Goal: Transaction & Acquisition: Purchase product/service

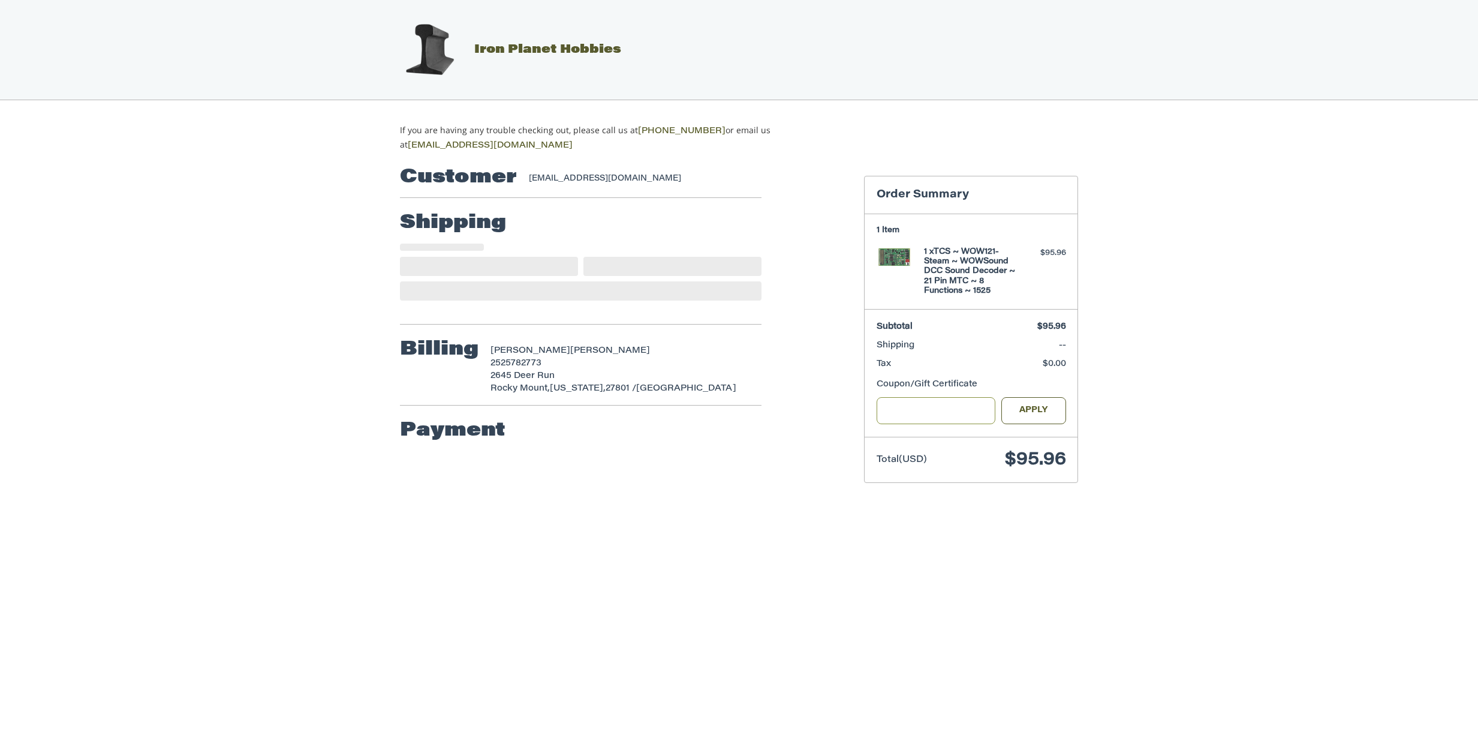
click at [905, 406] on input "Gift Certificate or Coupon Code" at bounding box center [936, 410] width 119 height 27
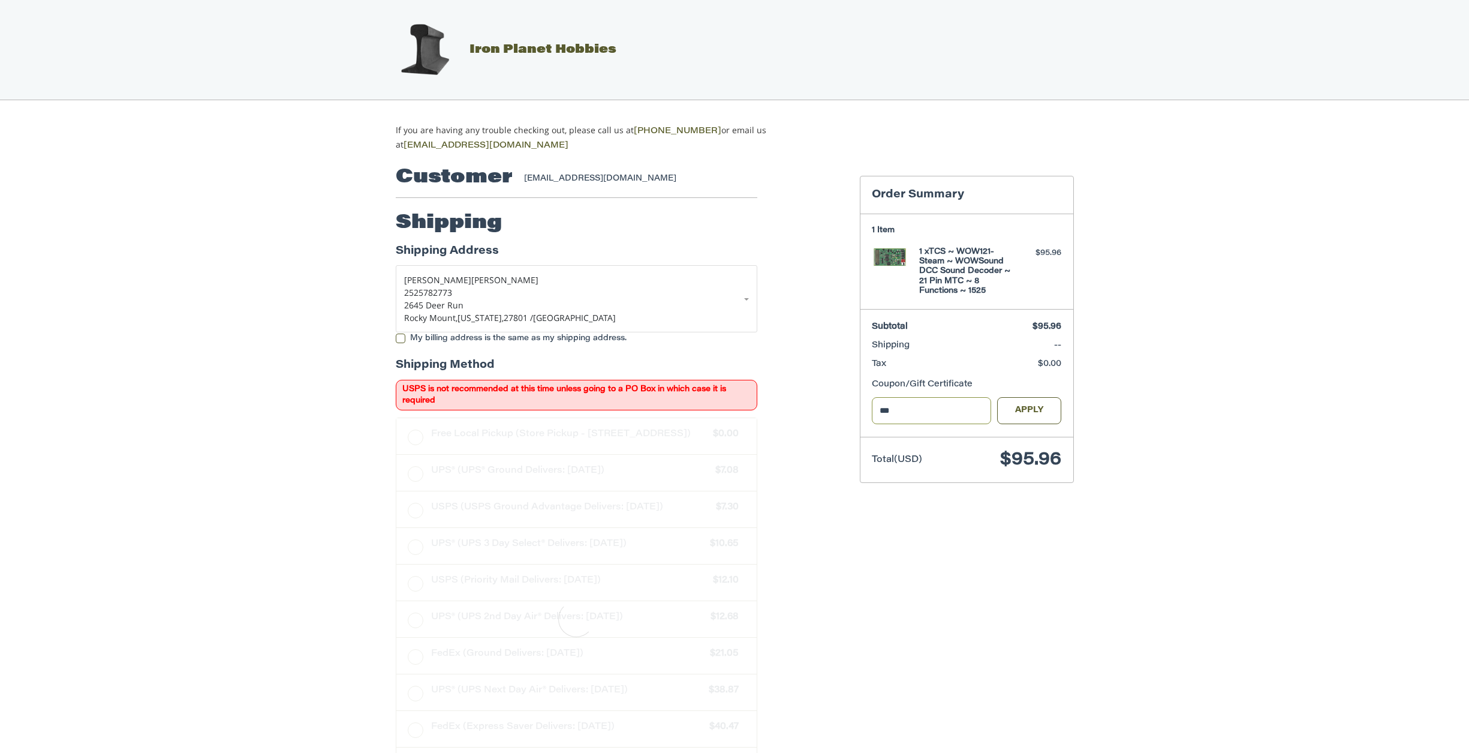
type input "****"
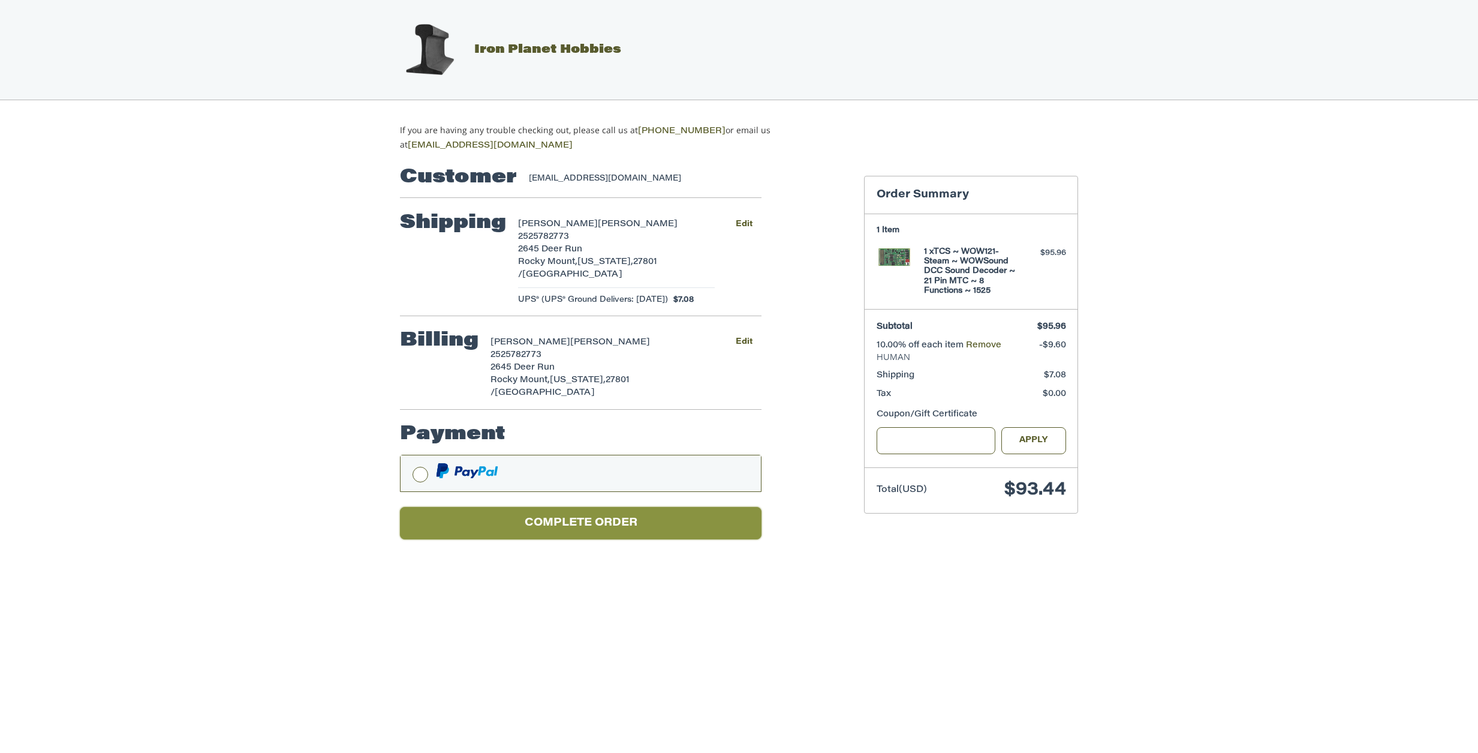
click at [581, 519] on button "Complete order" at bounding box center [581, 523] width 362 height 33
